Goal: Browse casually

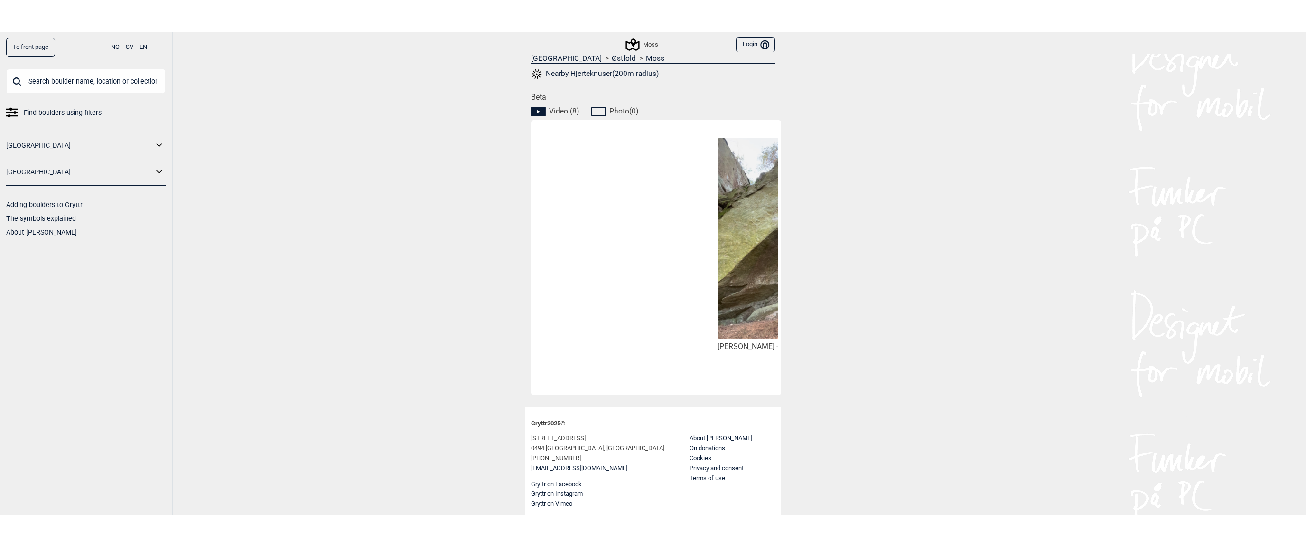
scroll to position [0, 1042]
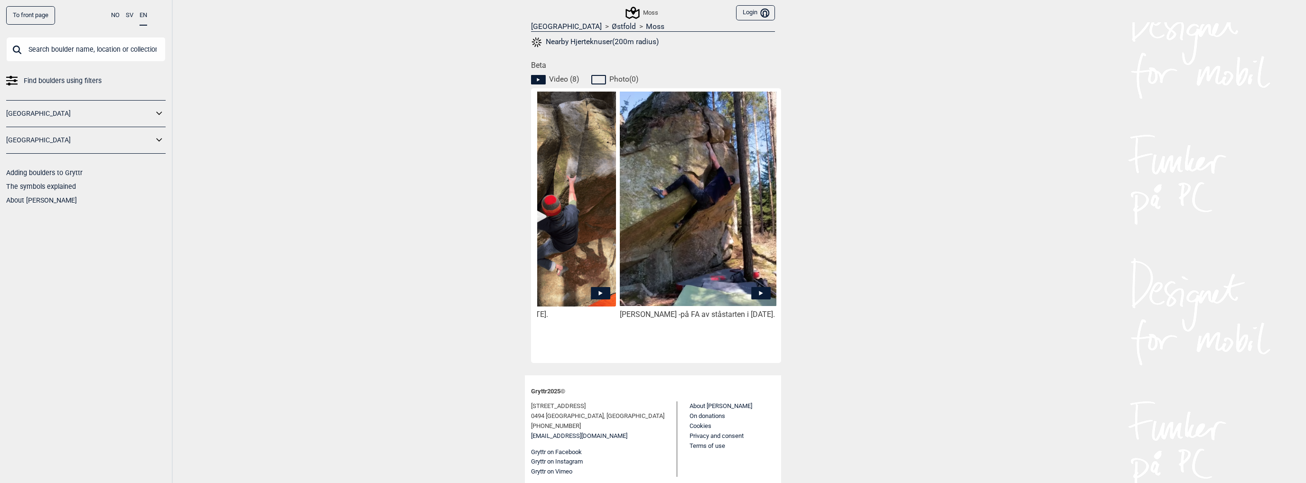
click at [754, 291] on icon at bounding box center [760, 293] width 19 height 12
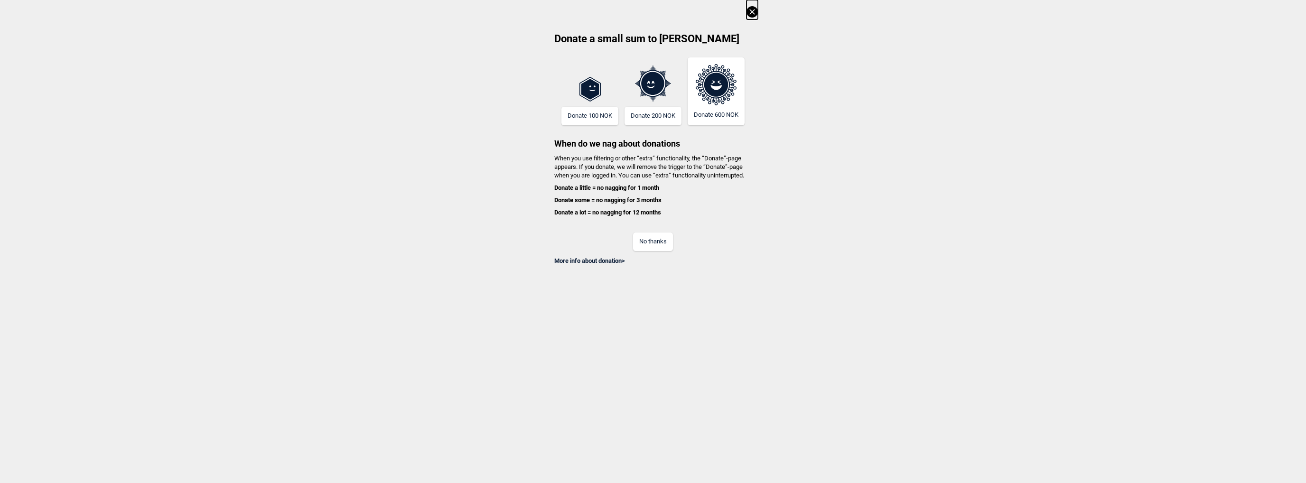
click at [751, 8] on icon at bounding box center [752, 11] width 11 height 11
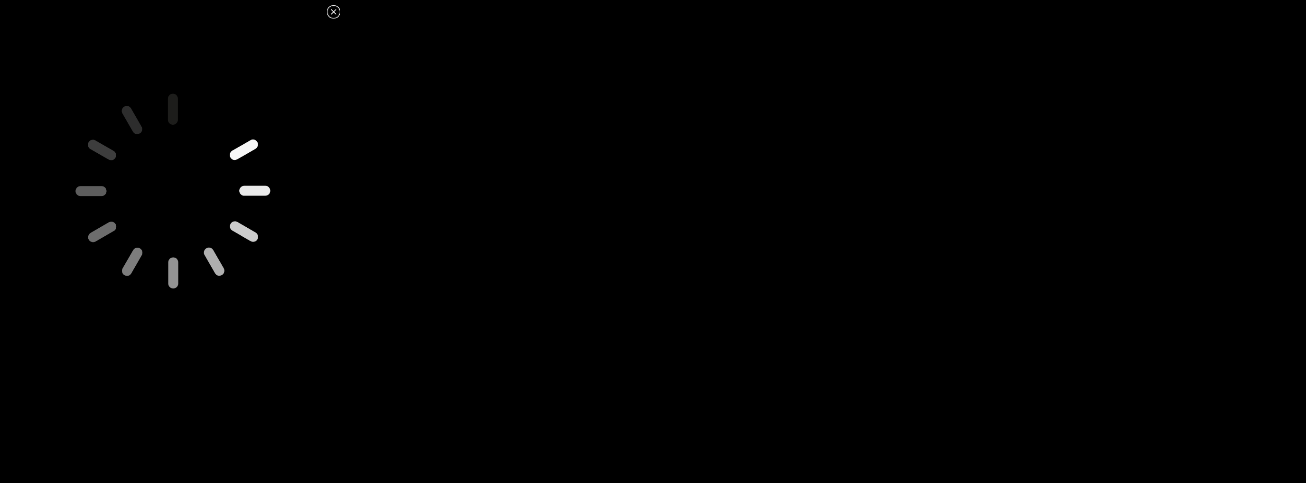
drag, startPoint x: 214, startPoint y: 241, endPoint x: 214, endPoint y: 211, distance: 29.4
click at [214, 211] on icon at bounding box center [172, 190] width 333 height 333
drag, startPoint x: 581, startPoint y: 219, endPoint x: 513, endPoint y: 231, distance: 69.4
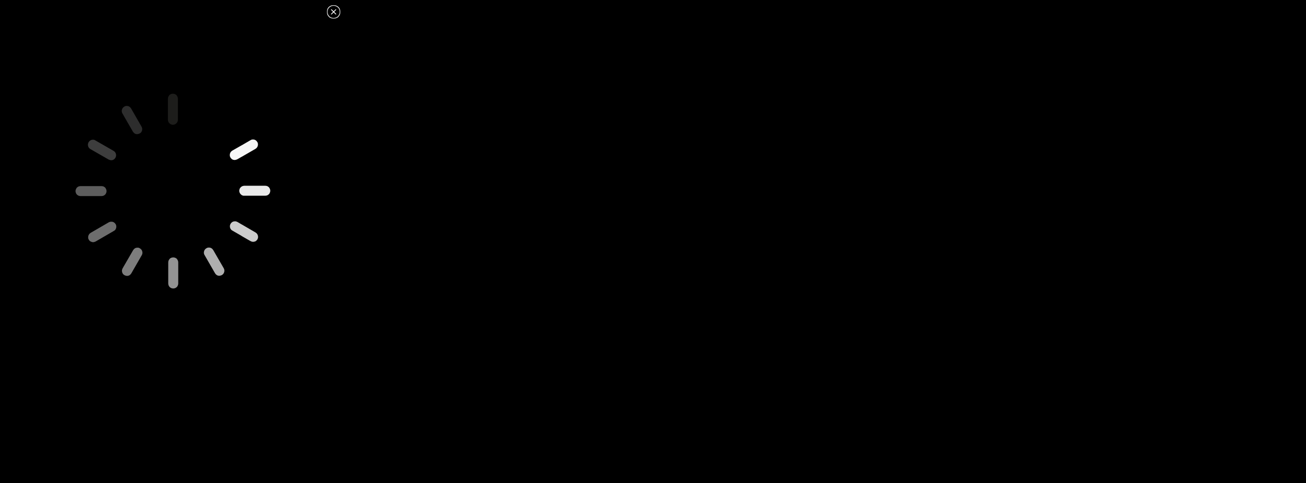
click at [513, 231] on dialog at bounding box center [653, 241] width 1306 height 483
click at [332, 12] on icon at bounding box center [333, 11] width 11 height 11
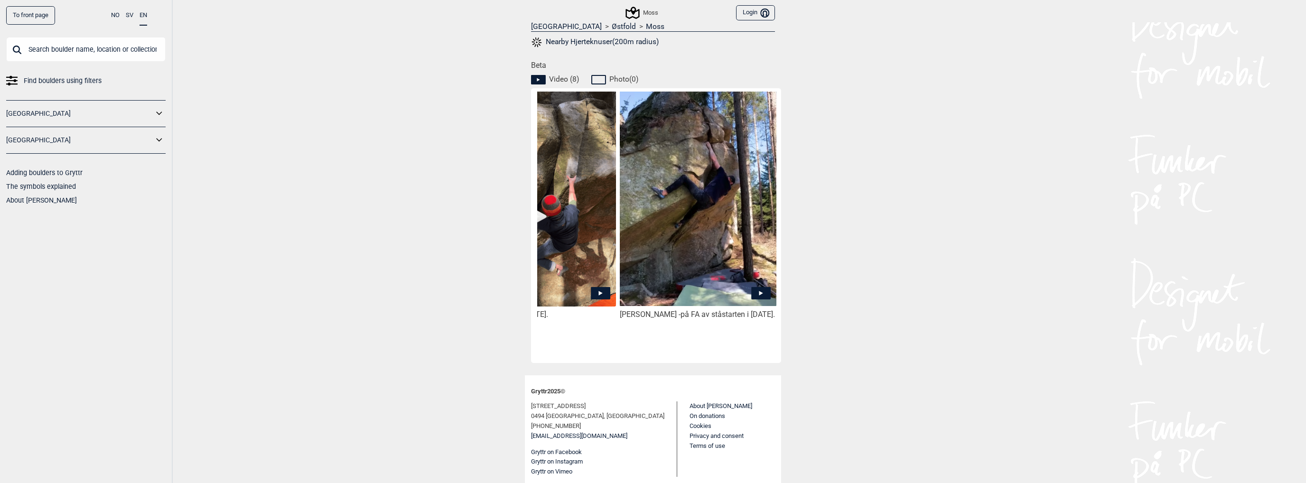
click at [715, 248] on img at bounding box center [698, 198] width 157 height 215
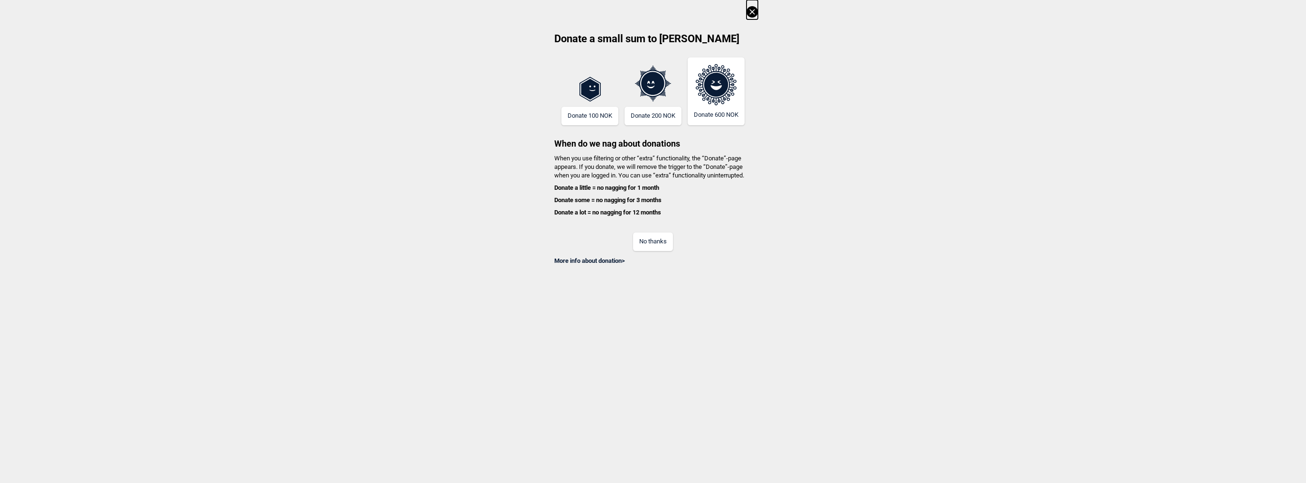
click at [752, 7] on icon at bounding box center [752, 11] width 11 height 11
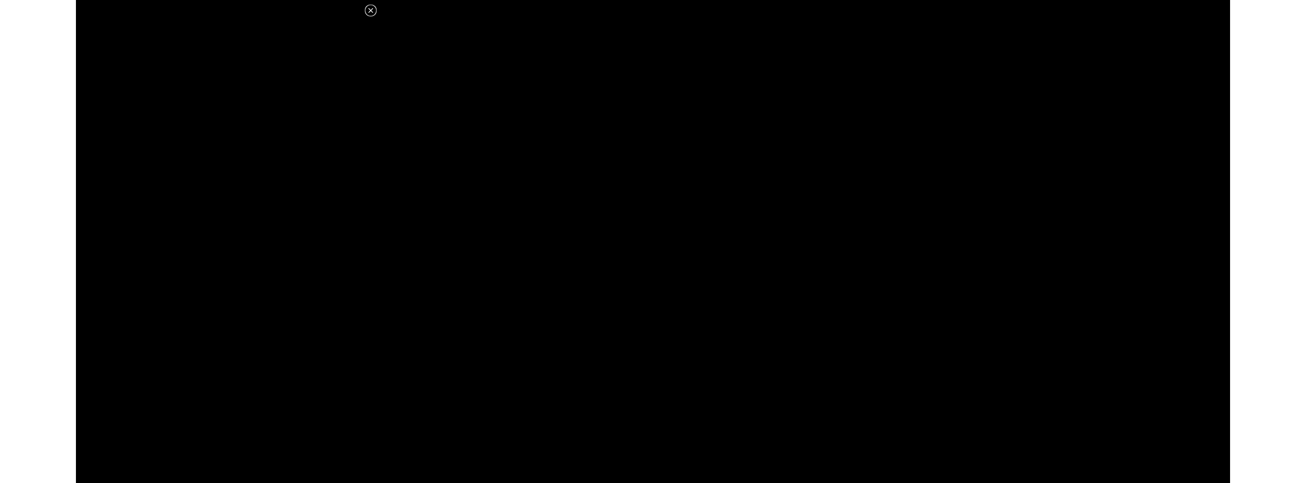
scroll to position [409, 0]
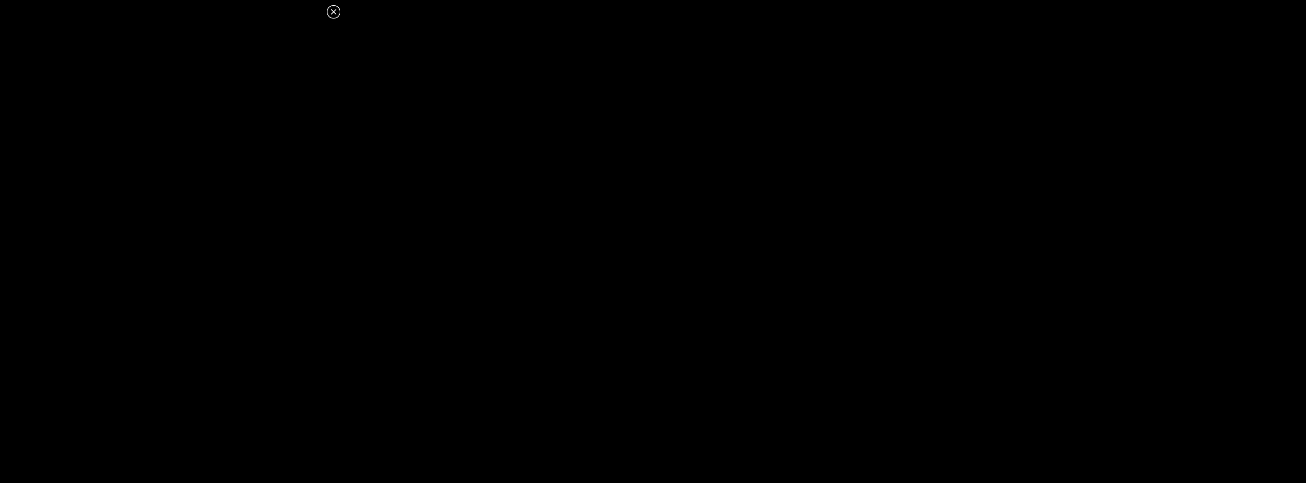
click at [333, 10] on icon at bounding box center [333, 11] width 11 height 11
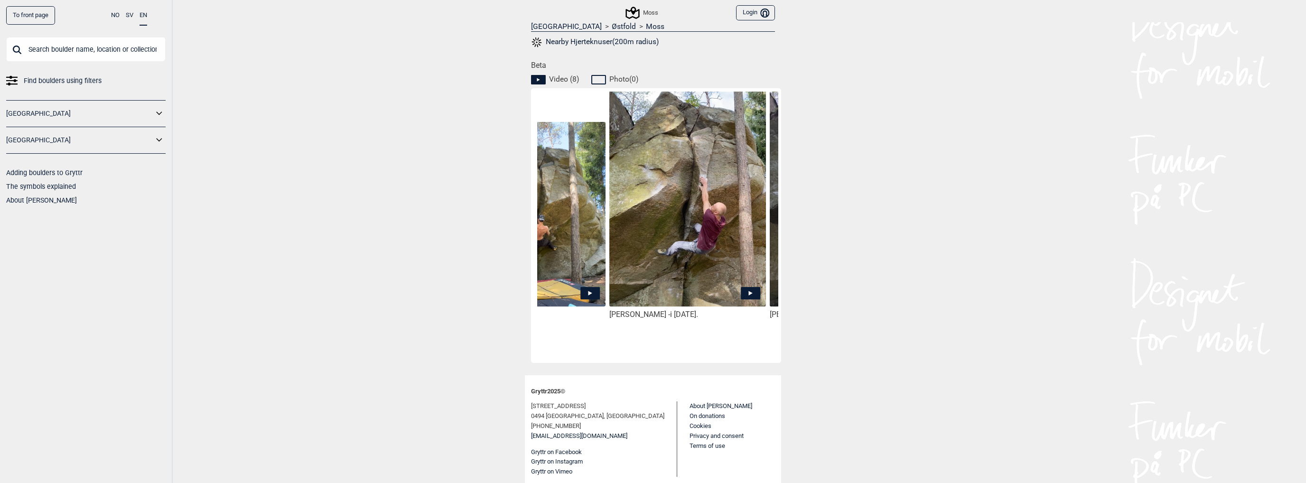
scroll to position [0, 0]
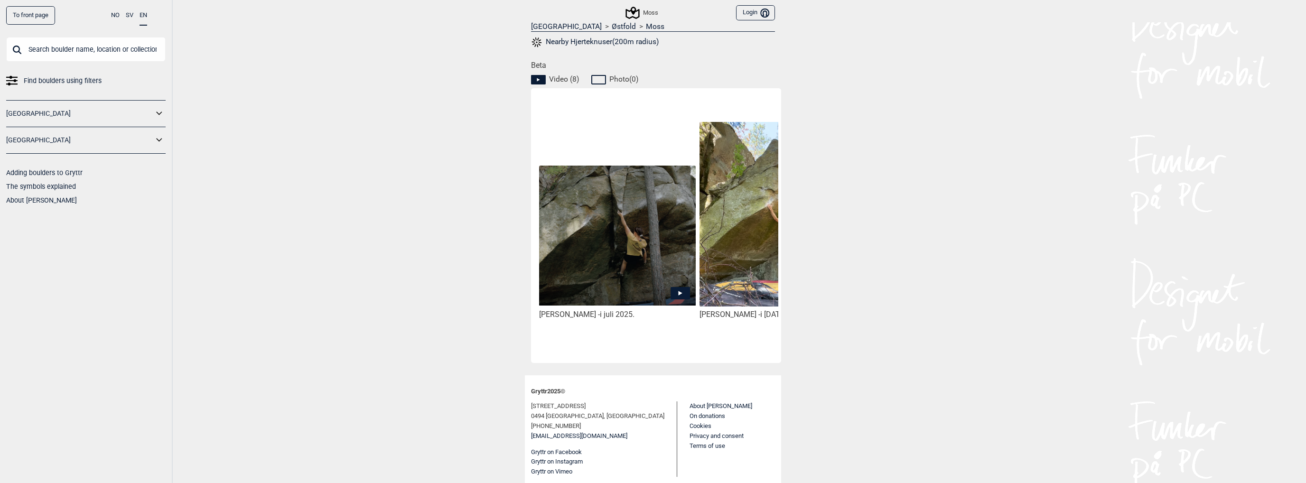
click at [600, 231] on img at bounding box center [617, 236] width 157 height 140
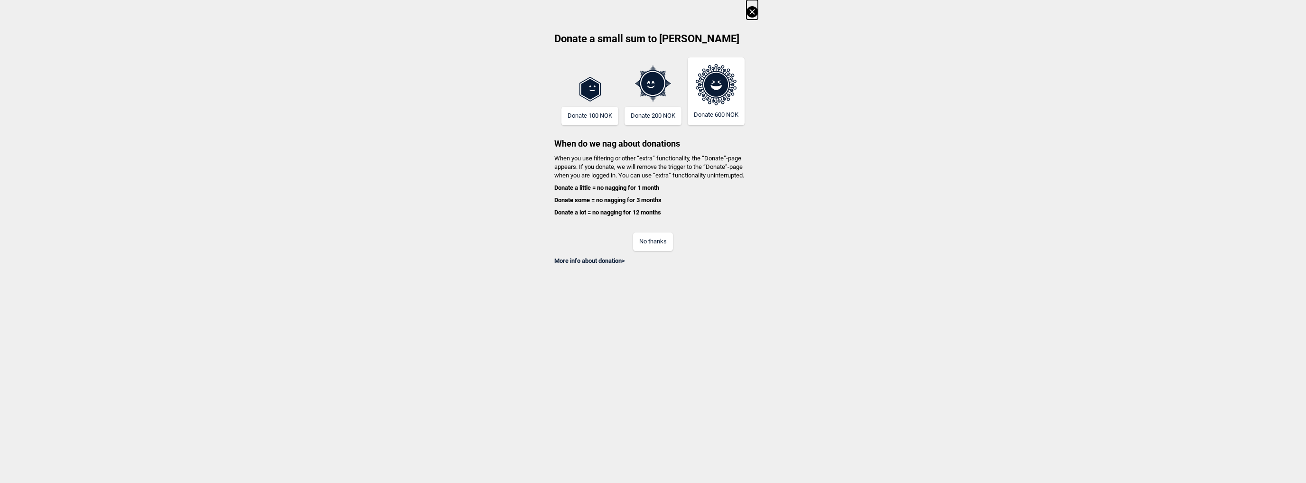
click at [753, 11] on icon at bounding box center [751, 11] width 5 height 5
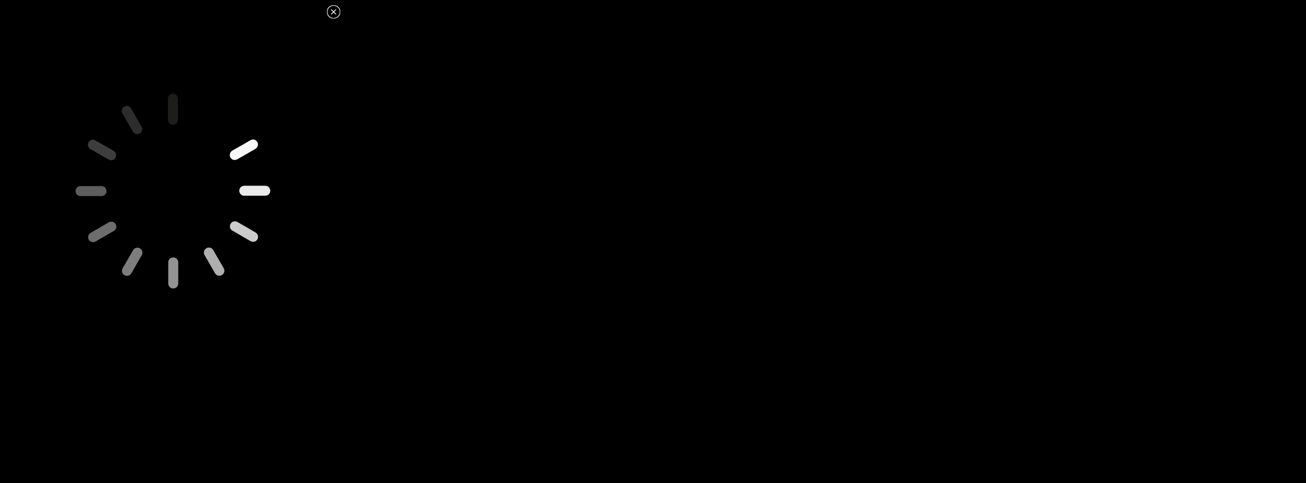
drag, startPoint x: 669, startPoint y: 250, endPoint x: 537, endPoint y: 270, distance: 133.0
click at [537, 270] on dialog at bounding box center [653, 241] width 1306 height 483
click at [332, 13] on icon at bounding box center [333, 11] width 5 height 5
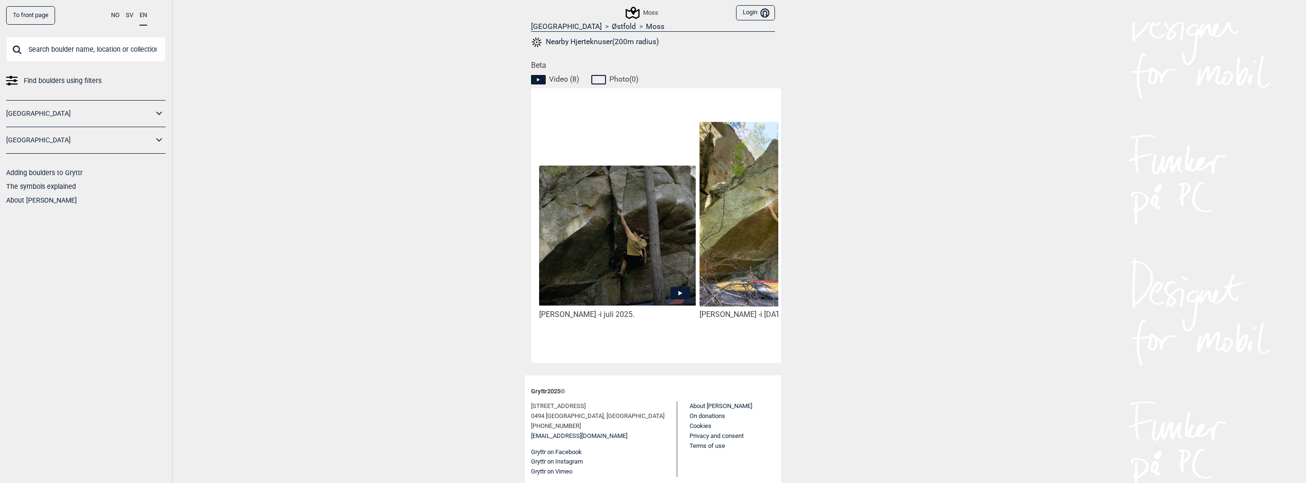
click at [647, 243] on img at bounding box center [617, 236] width 157 height 140
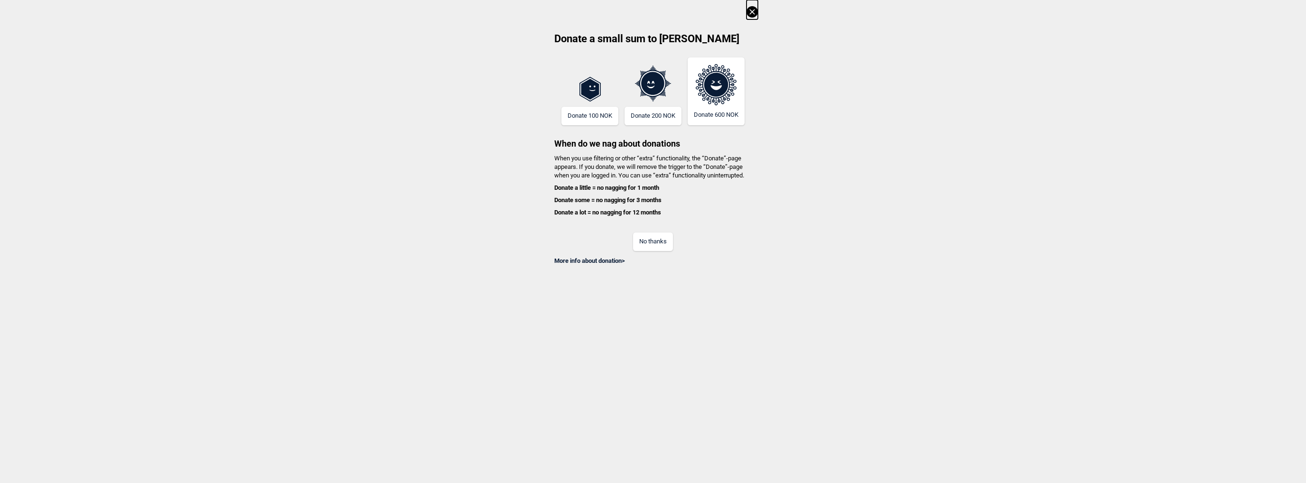
click at [754, 9] on icon at bounding box center [752, 11] width 11 height 11
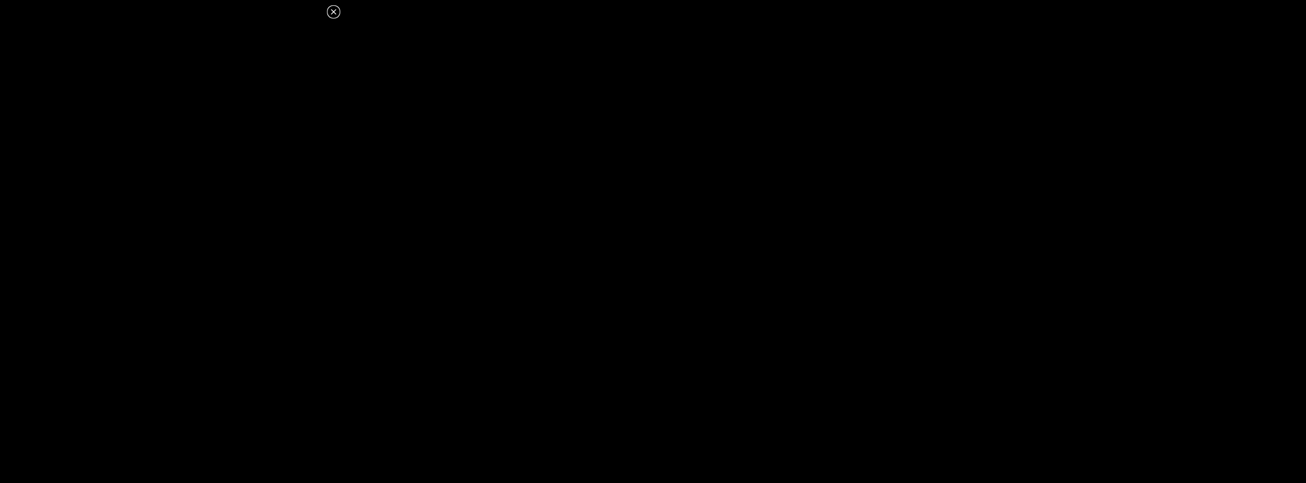
click at [334, 11] on icon at bounding box center [333, 11] width 5 height 5
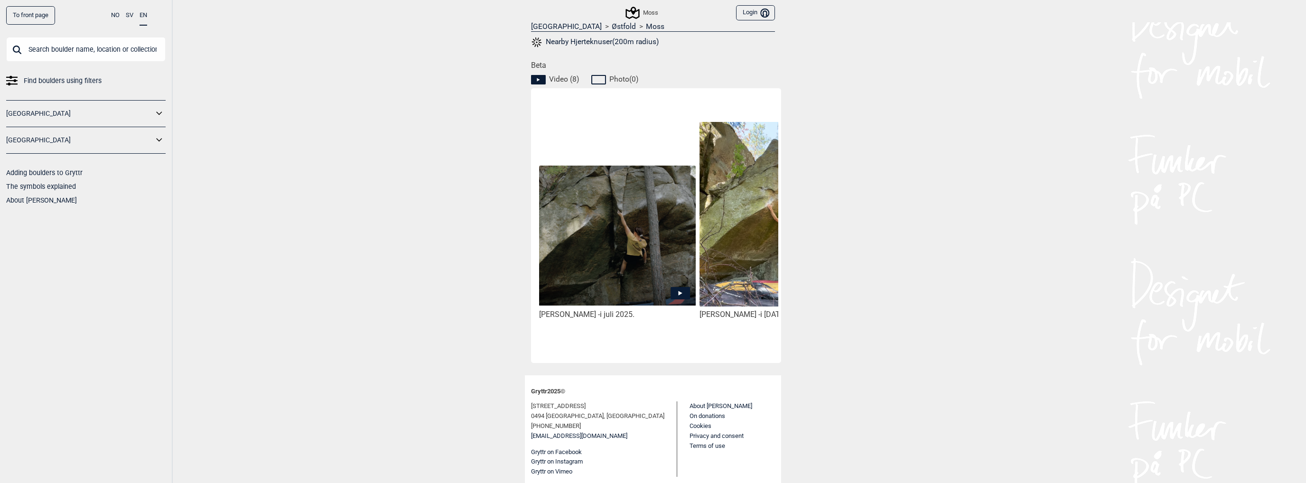
scroll to position [0, 4]
